Goal: Task Accomplishment & Management: Complete application form

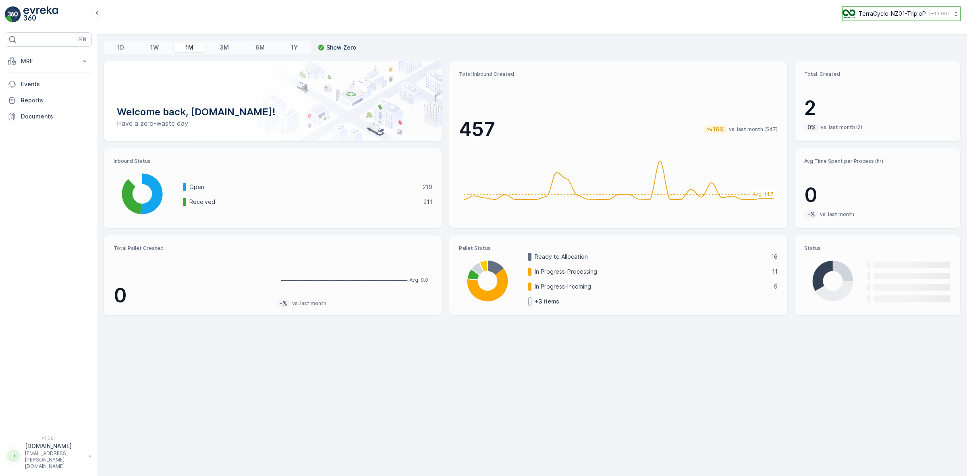
click at [868, 19] on button "TerraCycle-NZ01-TripleP ( +13:00 )" at bounding box center [902, 13] width 119 height 15
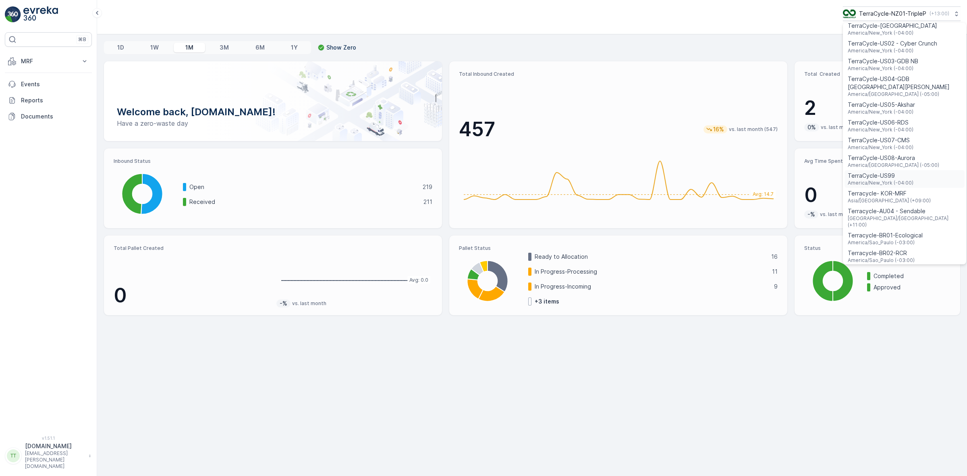
scroll to position [539, 0]
click at [922, 205] on div "Terracycle-AU04 - Sendable Australia/Sydney (+11:00)" at bounding box center [905, 217] width 120 height 24
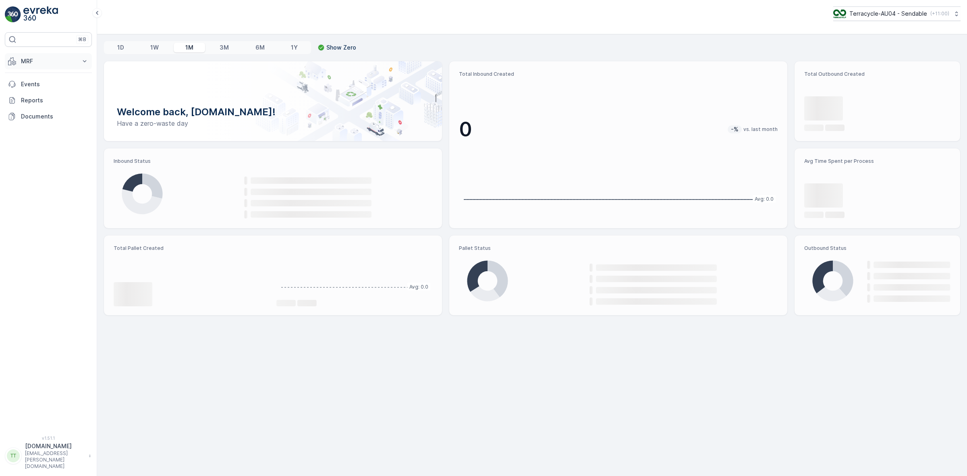
click at [31, 64] on p "MRF" at bounding box center [48, 61] width 55 height 8
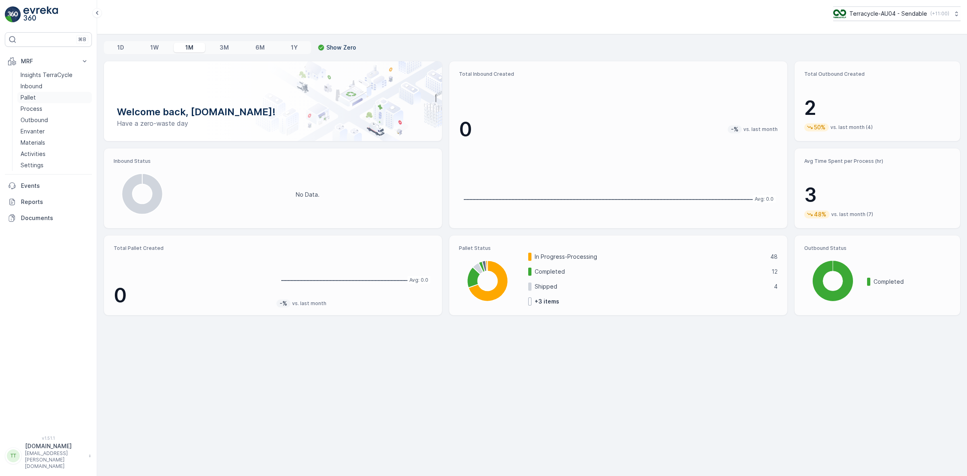
click at [33, 99] on p "Pallet" at bounding box center [28, 98] width 15 height 8
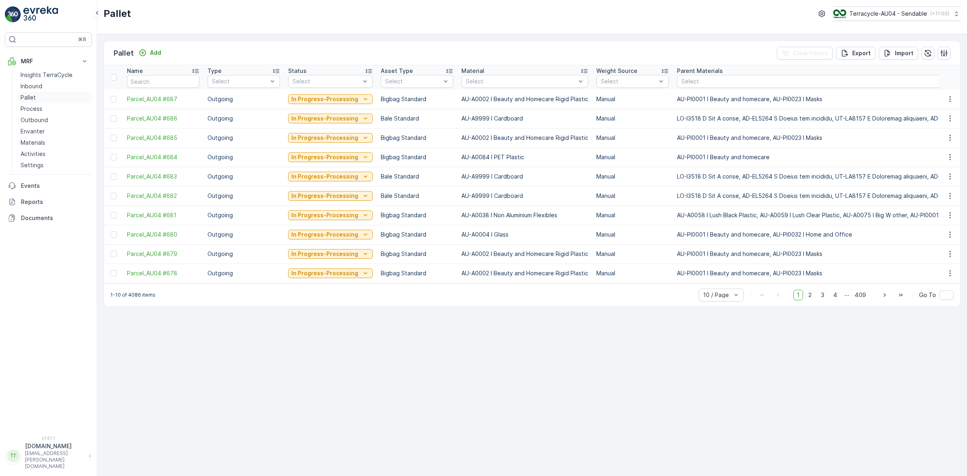
click at [31, 99] on p "Pallet" at bounding box center [28, 98] width 15 height 8
click at [156, 81] on input "text" at bounding box center [163, 81] width 73 height 13
type input "FD"
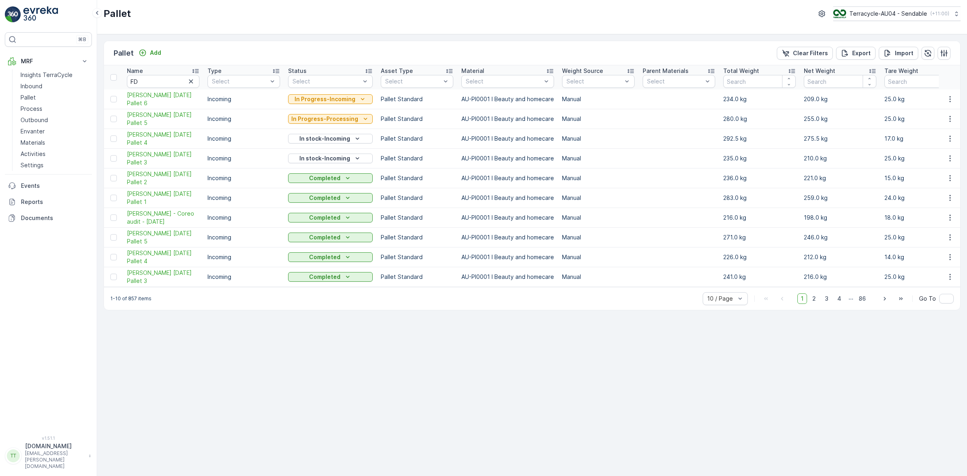
drag, startPoint x: 154, startPoint y: 54, endPoint x: 196, endPoint y: 38, distance: 43.9
click at [203, 26] on div "Pallet Terracycle-AU04 - Sendable ( +11:00 )" at bounding box center [532, 17] width 870 height 34
click at [150, 52] on p "Add" at bounding box center [155, 53] width 11 height 8
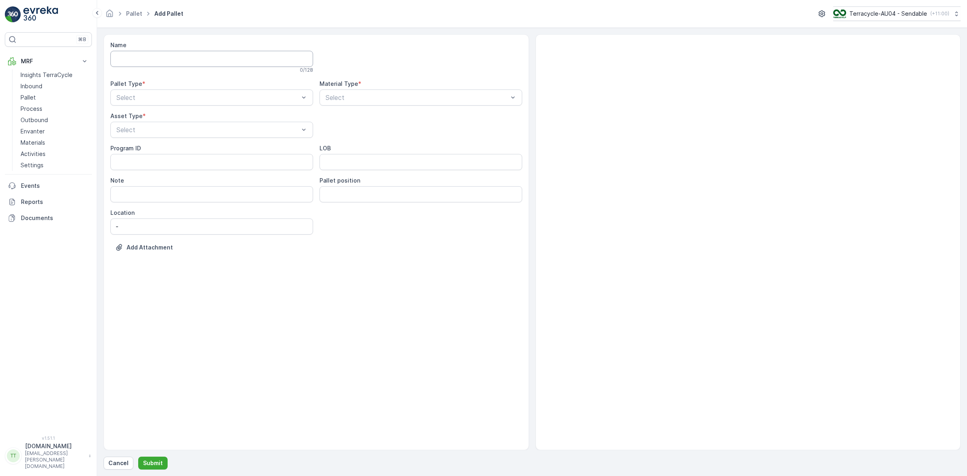
click at [135, 57] on input "Name" at bounding box center [211, 59] width 203 height 16
paste input "[PERSON_NAME] [DATE] Pallet 6"
drag, startPoint x: 215, startPoint y: 58, endPoint x: 81, endPoint y: 59, distance: 133.4
click at [81, 59] on div "⌘B MRF Insights TerraCycle Inbound Pallet Process Outbound Envanter Materials A…" at bounding box center [483, 238] width 967 height 476
paste input "[DATE] 7 Pallets"
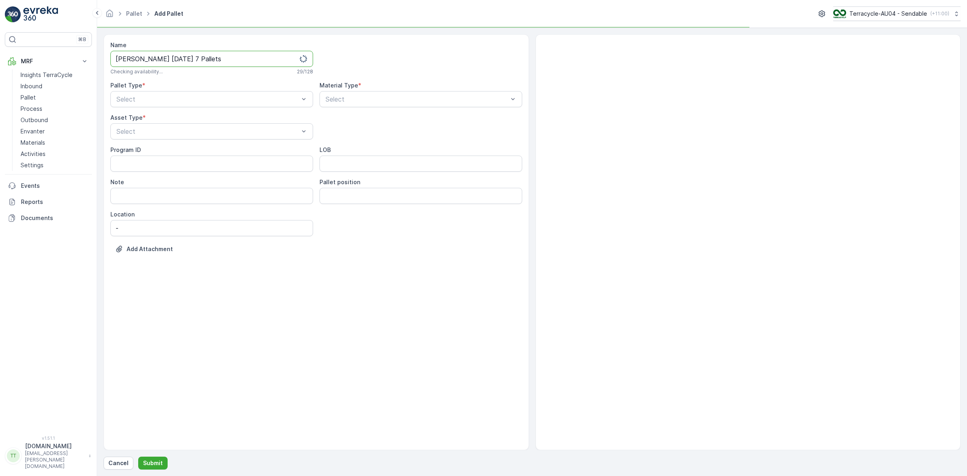
drag, startPoint x: 202, startPoint y: 59, endPoint x: 154, endPoint y: 61, distance: 47.2
click at [154, 61] on input "[PERSON_NAME] [DATE] 7 Pallets" at bounding box center [211, 59] width 203 height 16
type input "[PERSON_NAME] [DATE] Pallet 1"
click at [153, 113] on div "Incoming" at bounding box center [211, 119] width 203 height 14
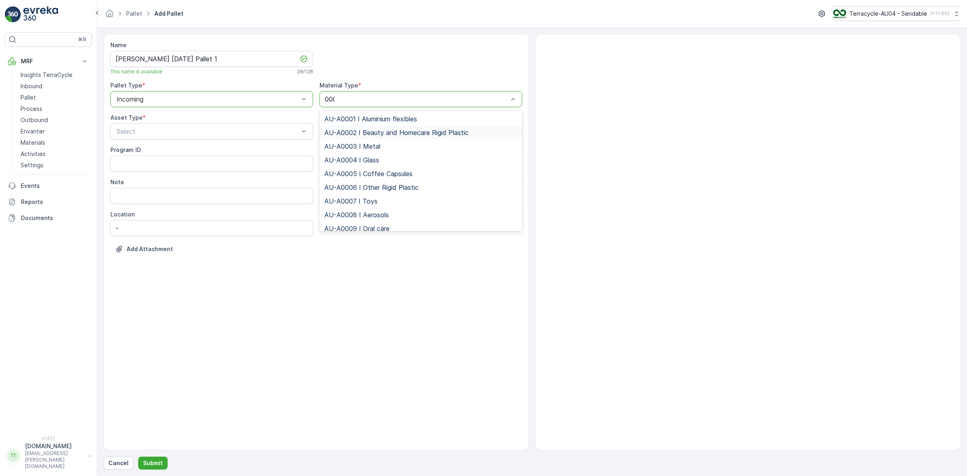
type input "0001"
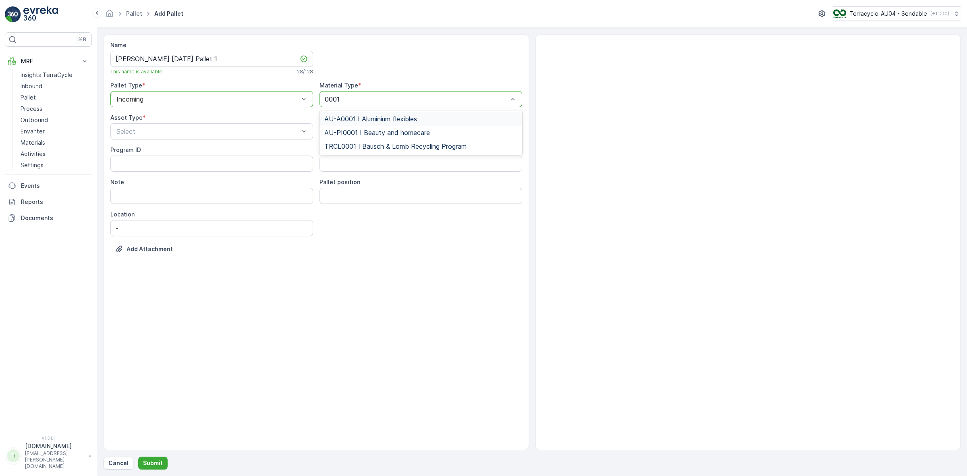
click at [366, 127] on div "AU-PI0001 I Beauty and homecare" at bounding box center [421, 133] width 203 height 14
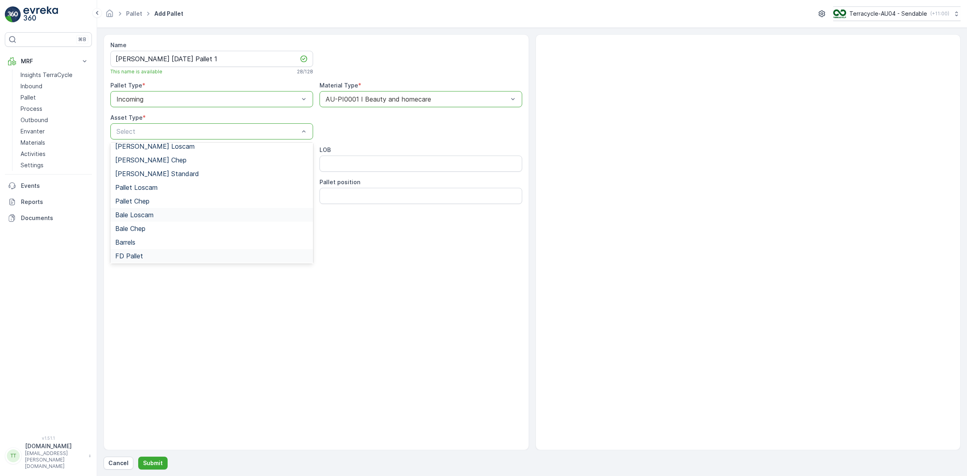
scroll to position [74, 0]
click at [145, 210] on div "FD Pallet" at bounding box center [211, 215] width 203 height 14
click at [196, 277] on div "Name [PERSON_NAME] [DATE] Pallet 1 This name is available 28 / 128 Pallet Type …" at bounding box center [317, 242] width 426 height 416
click at [202, 171] on ID "Program ID" at bounding box center [211, 164] width 203 height 16
type ID "1252"
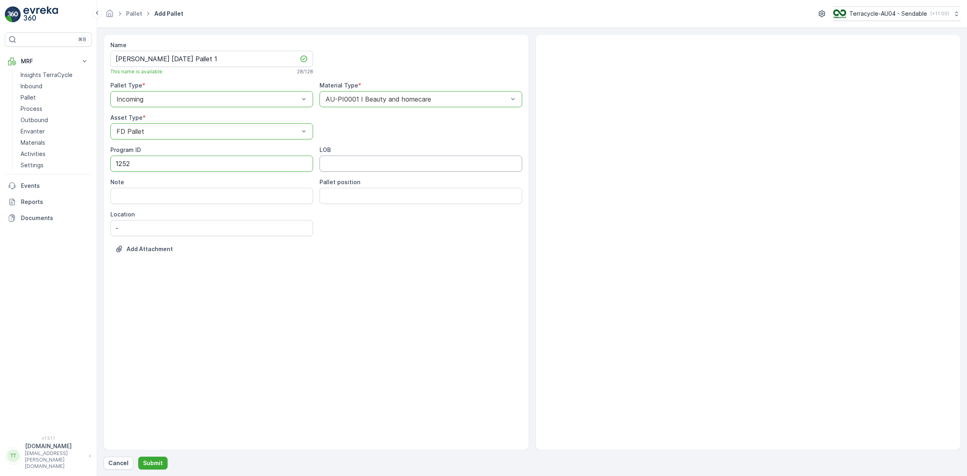
drag, startPoint x: 350, startPoint y: 163, endPoint x: 355, endPoint y: 169, distance: 8.0
click at [351, 163] on input "LOB" at bounding box center [421, 164] width 203 height 16
type input "FD"
drag, startPoint x: 335, startPoint y: 264, endPoint x: 327, endPoint y: 283, distance: 20.4
click at [333, 266] on div "Name [PERSON_NAME] [DATE] Pallet 1 This name is available 28 / 128 Pallet Type …" at bounding box center [317, 242] width 426 height 416
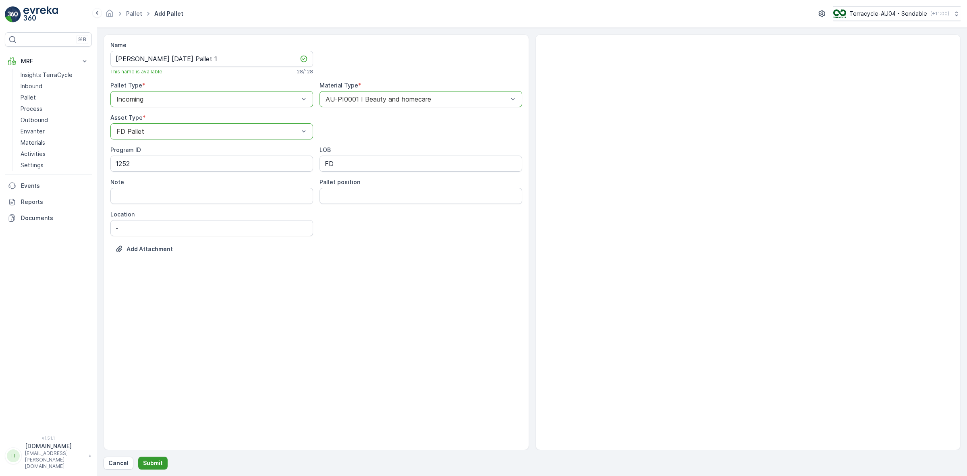
click at [150, 457] on button "Submit" at bounding box center [152, 463] width 29 height 13
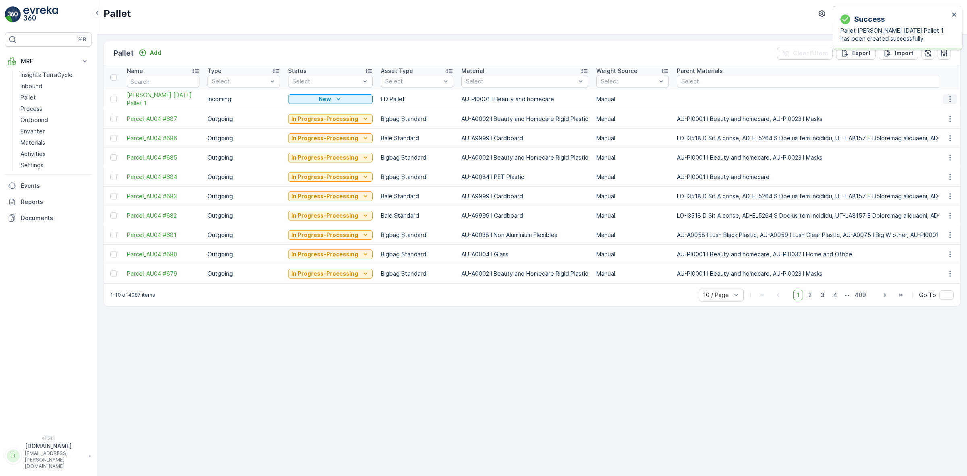
click at [952, 100] on icon "button" at bounding box center [951, 99] width 8 height 8
click at [930, 134] on span "Duplicate Pallet" at bounding box center [939, 134] width 43 height 8
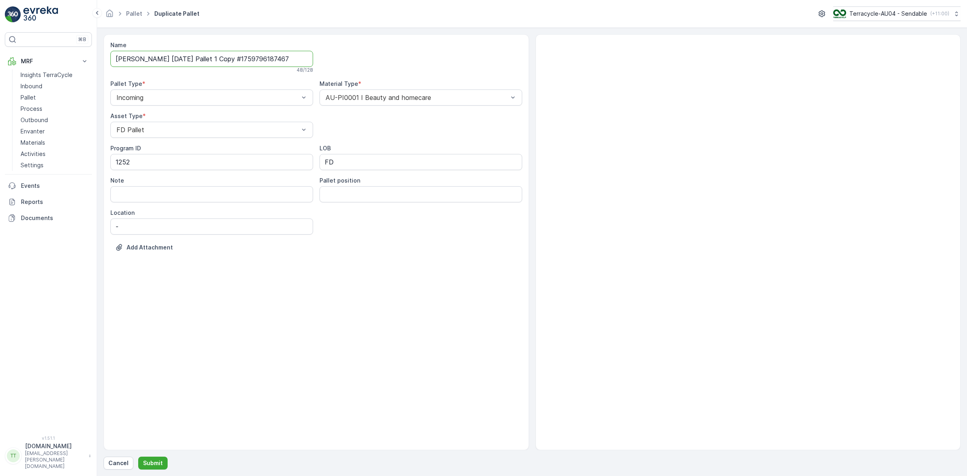
drag, startPoint x: 206, startPoint y: 62, endPoint x: 359, endPoint y: 51, distance: 153.6
click at [359, 51] on div "Name [PERSON_NAME] [DATE] Pallet 1 Copy #1759796187467 48 / 128 Pallet Type * I…" at bounding box center [316, 152] width 412 height 223
type input "[PERSON_NAME] [DATE] Pallet 2"
click at [158, 464] on p "Submit" at bounding box center [153, 463] width 20 height 8
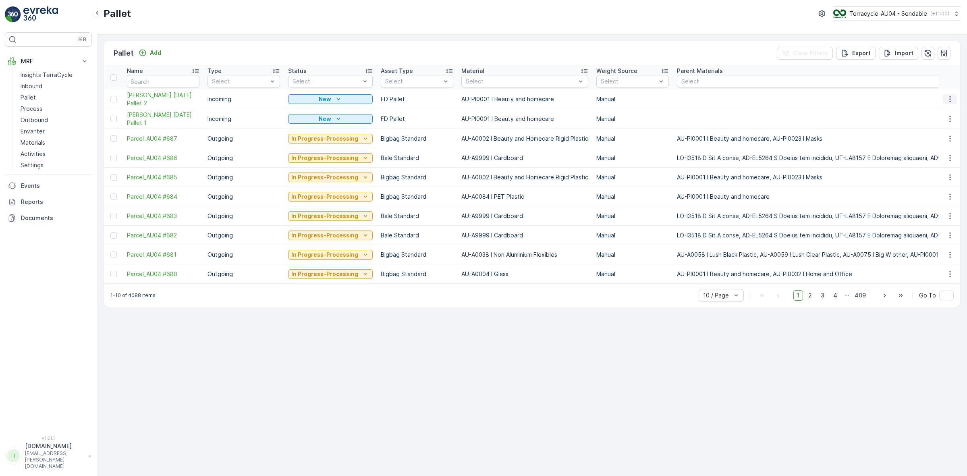
click at [956, 95] on button "button" at bounding box center [950, 99] width 15 height 10
click at [934, 135] on span "Duplicate Pallet" at bounding box center [939, 134] width 43 height 8
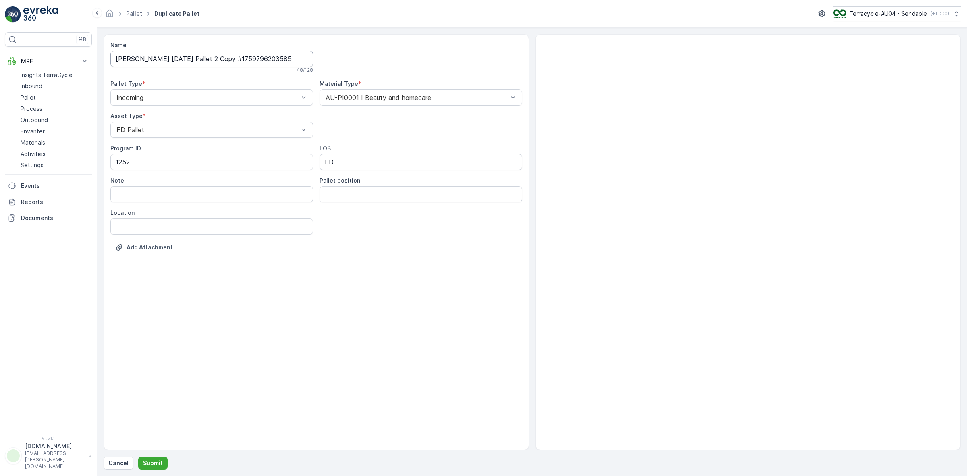
drag, startPoint x: 205, startPoint y: 59, endPoint x: 483, endPoint y: 51, distance: 277.9
click at [471, 52] on div "Name [PERSON_NAME] [DATE] Pallet 2 Copy #1759796203585 48 / 128 Pallet Type * I…" at bounding box center [316, 152] width 412 height 223
type input "[PERSON_NAME] [DATE] Pallet 3"
click at [164, 460] on button "Submit" at bounding box center [152, 463] width 29 height 13
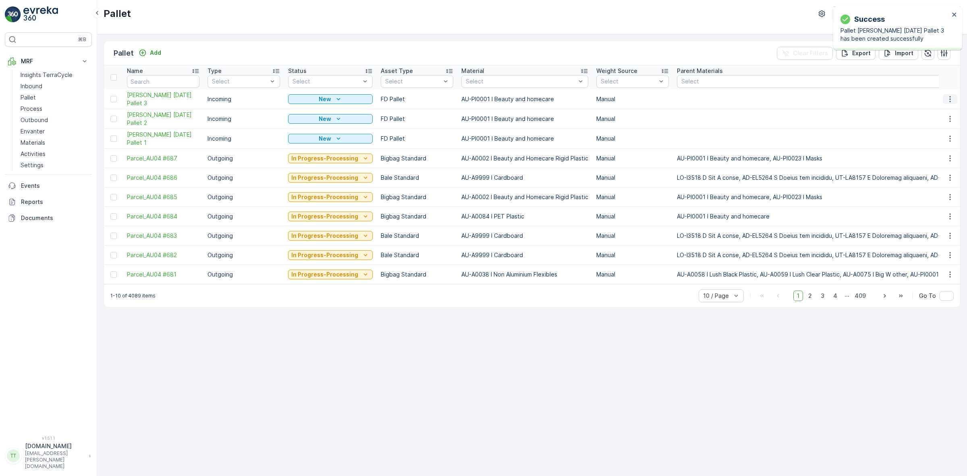
click at [954, 100] on icon "button" at bounding box center [951, 99] width 8 height 8
click at [934, 136] on span "Duplicate Pallet" at bounding box center [939, 134] width 43 height 8
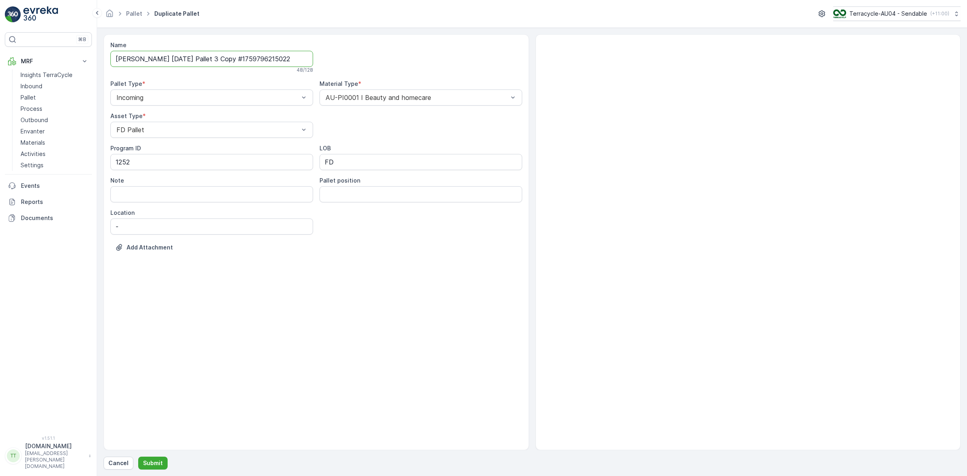
drag, startPoint x: 204, startPoint y: 59, endPoint x: 452, endPoint y: 38, distance: 248.4
click at [450, 38] on div "Name [PERSON_NAME] [DATE] Pallet 3 Copy #1759796215022 48 / 128 Pallet Type * I…" at bounding box center [317, 242] width 426 height 416
type input "[PERSON_NAME] [DATE] Pallet 4"
click at [154, 462] on p "Submit" at bounding box center [153, 463] width 20 height 8
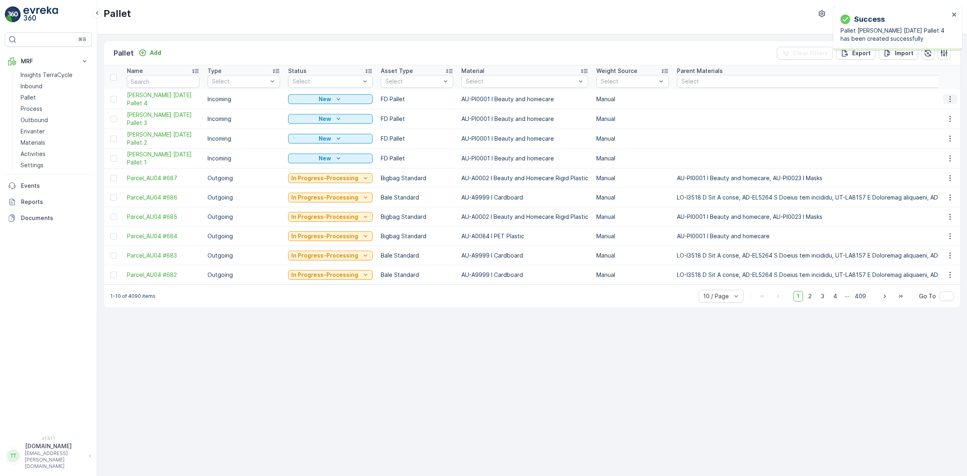
click at [945, 98] on button "button" at bounding box center [950, 99] width 15 height 10
click at [940, 136] on span "Duplicate Pallet" at bounding box center [939, 134] width 43 height 8
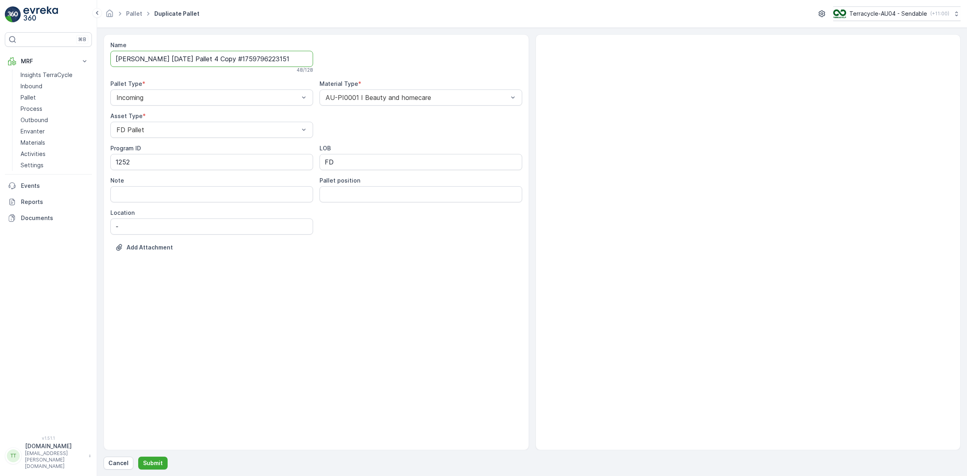
drag, startPoint x: 206, startPoint y: 59, endPoint x: 421, endPoint y: 59, distance: 214.9
click at [414, 59] on div "Name [PERSON_NAME] [DATE] Pallet 4 Copy #1759796223151 48 / 128 Pallet Type * I…" at bounding box center [316, 152] width 412 height 223
type input "[PERSON_NAME] [DATE] Pallet 5"
click at [150, 464] on p "Submit" at bounding box center [153, 463] width 20 height 8
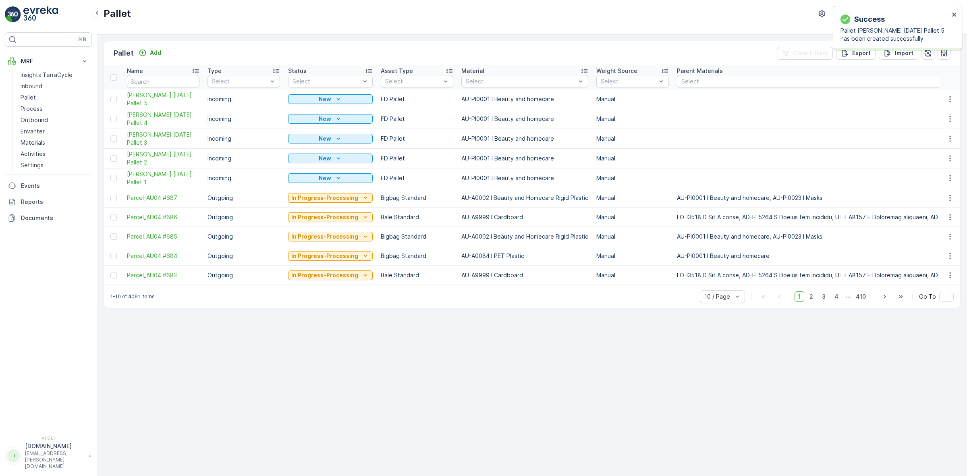
click at [940, 99] on td at bounding box center [950, 99] width 22 height 20
click at [944, 99] on button "button" at bounding box center [950, 99] width 15 height 10
click at [938, 131] on span "Duplicate Pallet" at bounding box center [939, 134] width 43 height 8
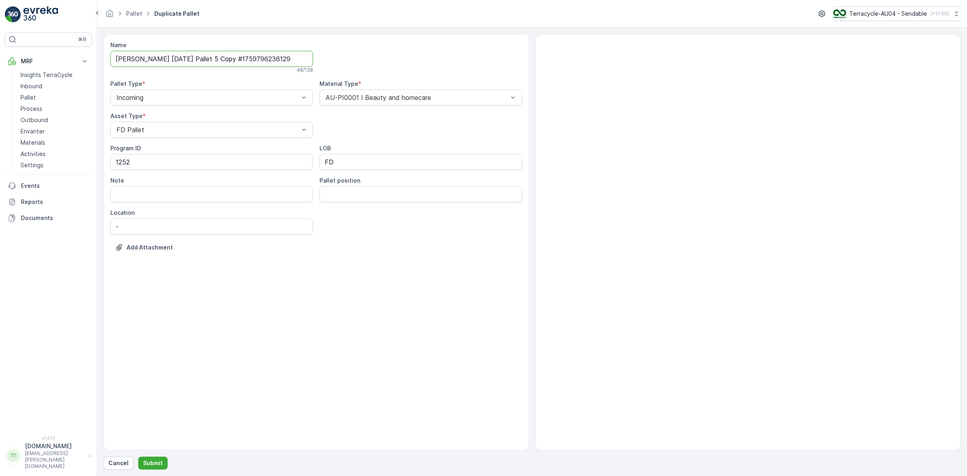
drag, startPoint x: 286, startPoint y: 59, endPoint x: 442, endPoint y: 51, distance: 156.2
click at [432, 49] on div "Name [PERSON_NAME] [DATE] Pallet 5 Copy #1759796236129 48 / 128 Pallet Type * I…" at bounding box center [316, 152] width 412 height 223
type input "[PERSON_NAME] [DATE] Pallet 6"
click at [155, 464] on p "Submit" at bounding box center [153, 463] width 20 height 8
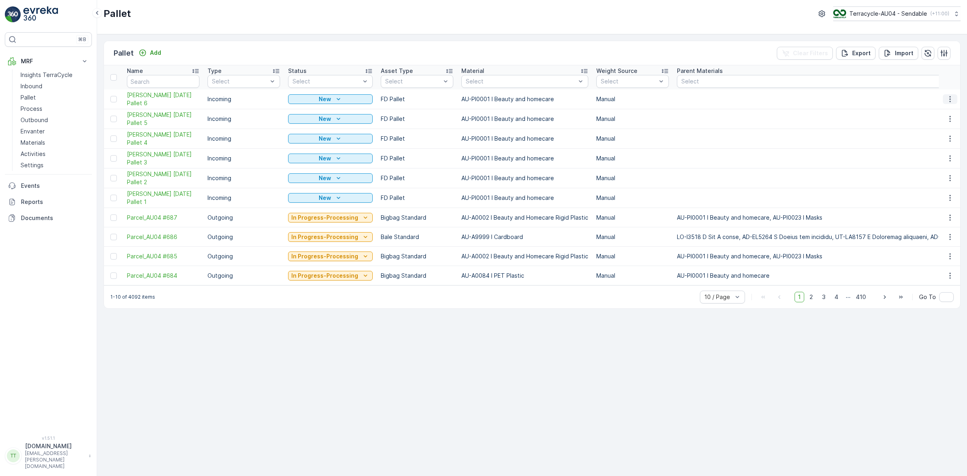
click at [954, 102] on icon "button" at bounding box center [951, 99] width 8 height 8
click at [940, 130] on span "Duplicate Pallet" at bounding box center [939, 134] width 43 height 8
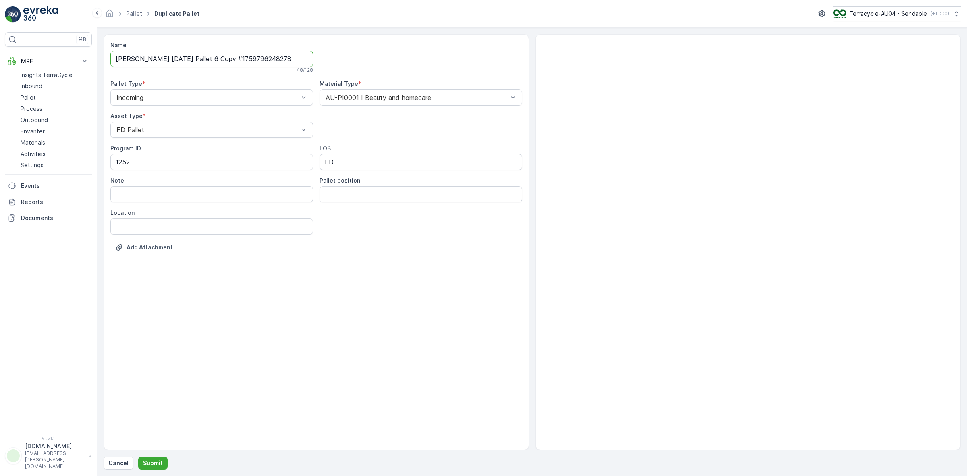
drag, startPoint x: 205, startPoint y: 59, endPoint x: 412, endPoint y: 81, distance: 208.7
click at [442, 49] on div "Name [PERSON_NAME] [DATE] Pallet 6 Copy #1759796248278 48 / 128 Pallet Type * I…" at bounding box center [316, 152] width 412 height 223
type input "[PERSON_NAME] [DATE] Pallet 7"
click at [157, 457] on button "Submit" at bounding box center [152, 463] width 29 height 13
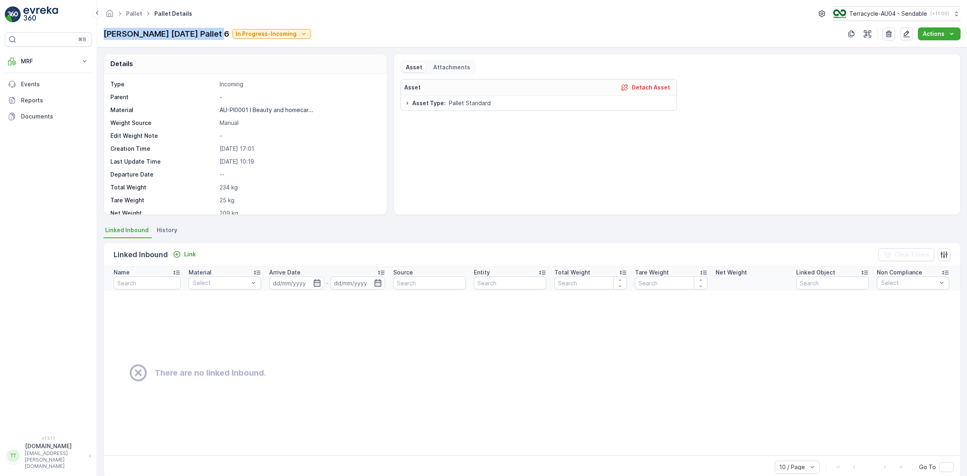
drag, startPoint x: 219, startPoint y: 33, endPoint x: 104, endPoint y: 35, distance: 114.9
click at [104, 35] on p "[PERSON_NAME] [DATE] Pallet 6" at bounding box center [167, 34] width 126 height 12
copy p "[PERSON_NAME] [DATE] Pallet 6"
